Goal: Task Accomplishment & Management: Complete application form

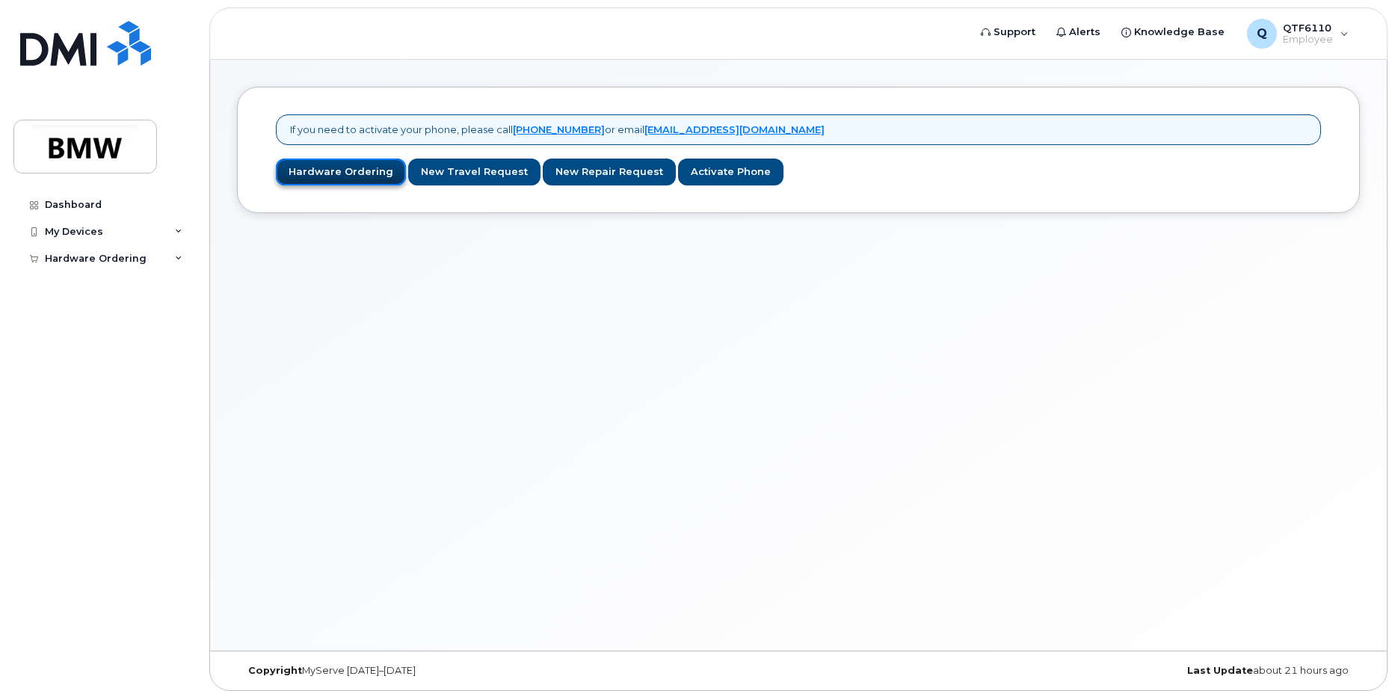
click at [355, 167] on link "Hardware Ordering" at bounding box center [341, 172] width 130 height 28
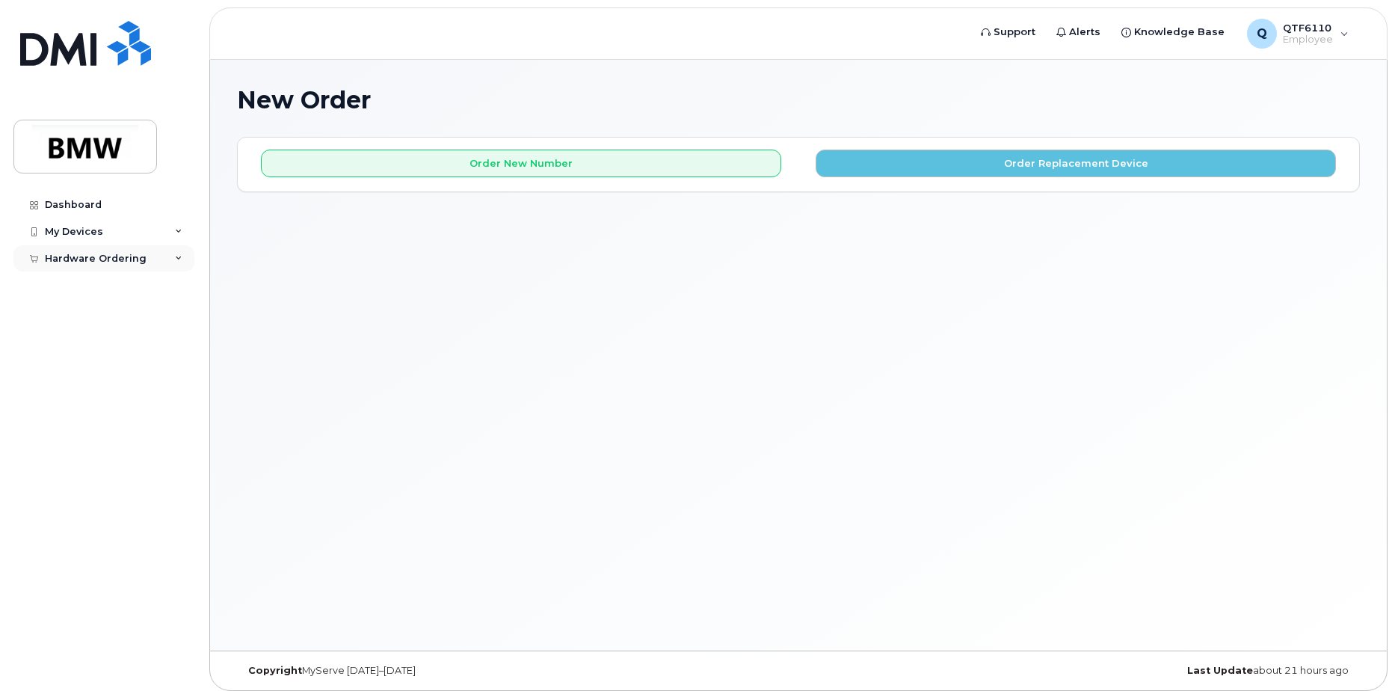
click at [171, 261] on div "Hardware Ordering" at bounding box center [103, 258] width 181 height 27
